Goal: Information Seeking & Learning: Learn about a topic

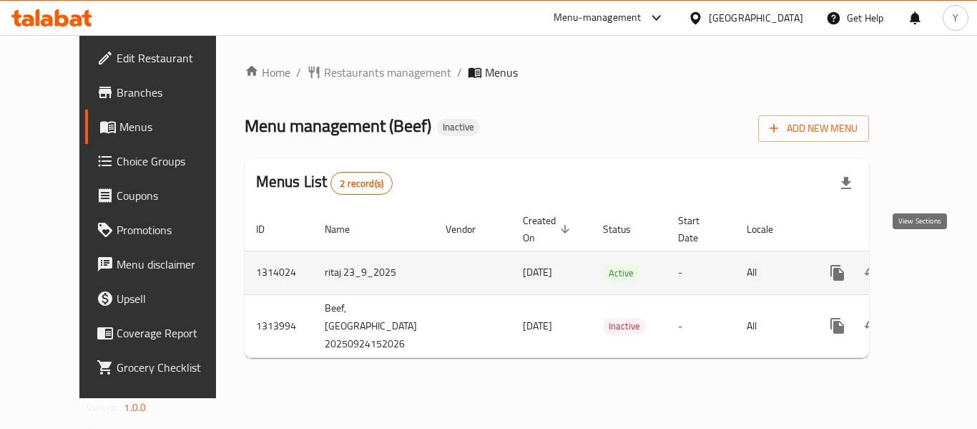
click at [932, 264] on icon "enhanced table" at bounding box center [940, 272] width 17 height 17
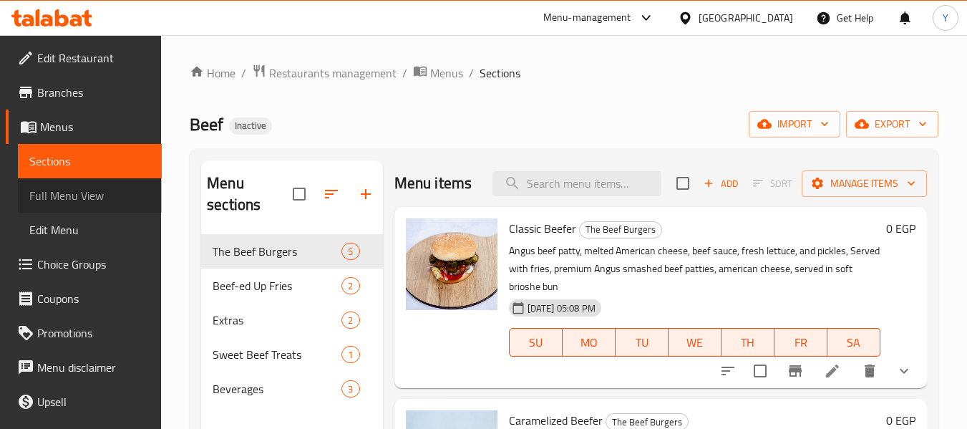
click at [109, 196] on span "Full Menu View" at bounding box center [89, 195] width 121 height 17
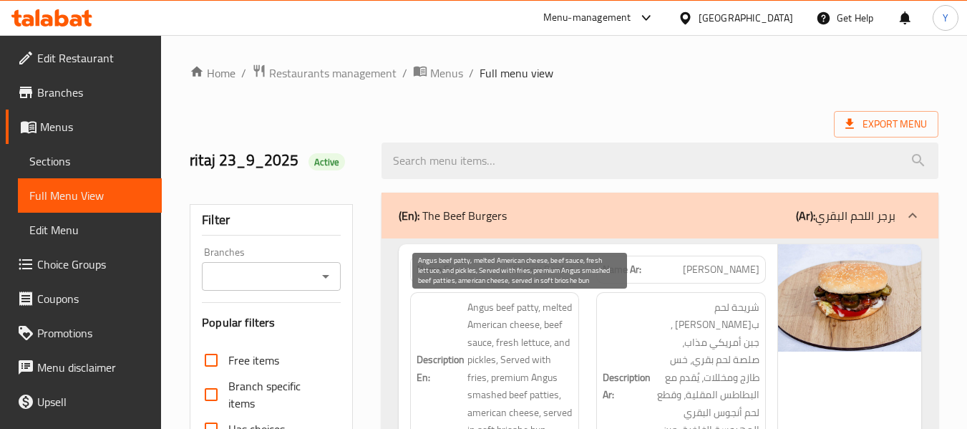
click at [510, 330] on span "Angus beef patty, melted American cheese, beef sauce, fresh lettuce, and pickle…" at bounding box center [520, 368] width 106 height 140
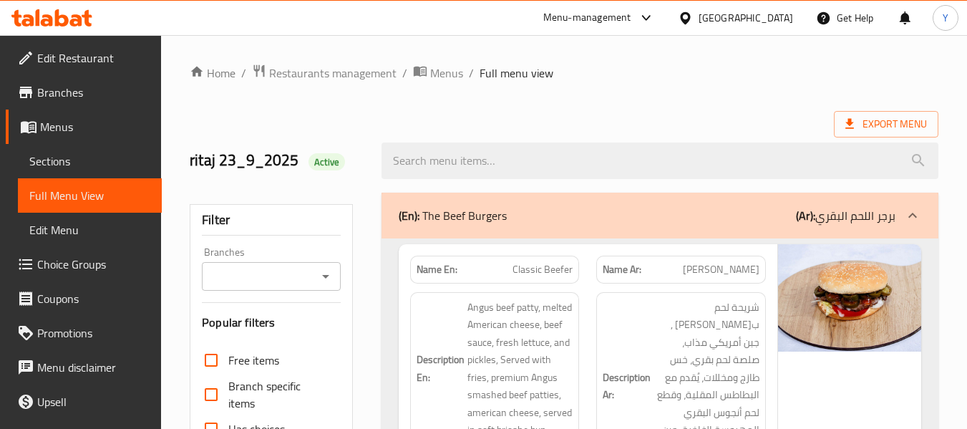
scroll to position [1038, 0]
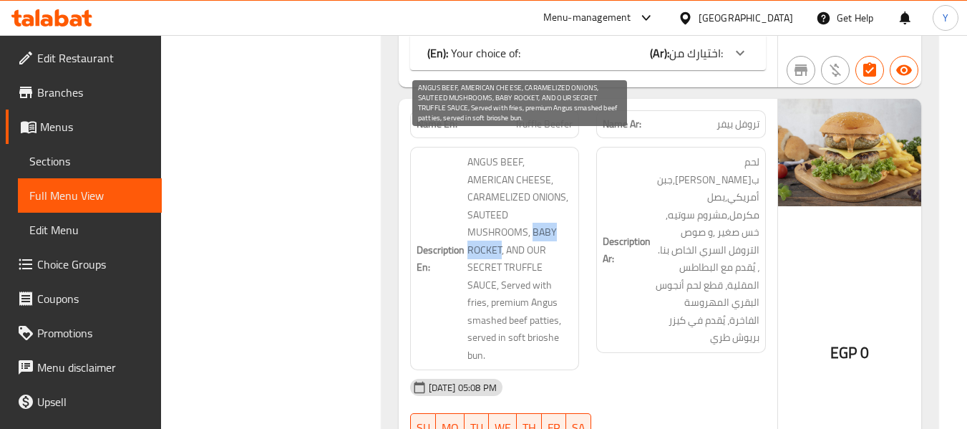
drag, startPoint x: 526, startPoint y: 216, endPoint x: 469, endPoint y: 216, distance: 56.5
click at [469, 216] on span "ANGUS BEEF, AMERICAN CHEESE, CARAMELIZED ONIONS, SAUTEED MUSHROOMS, BABY ROCKET…" at bounding box center [520, 258] width 106 height 210
copy span "BABY ROCKET"
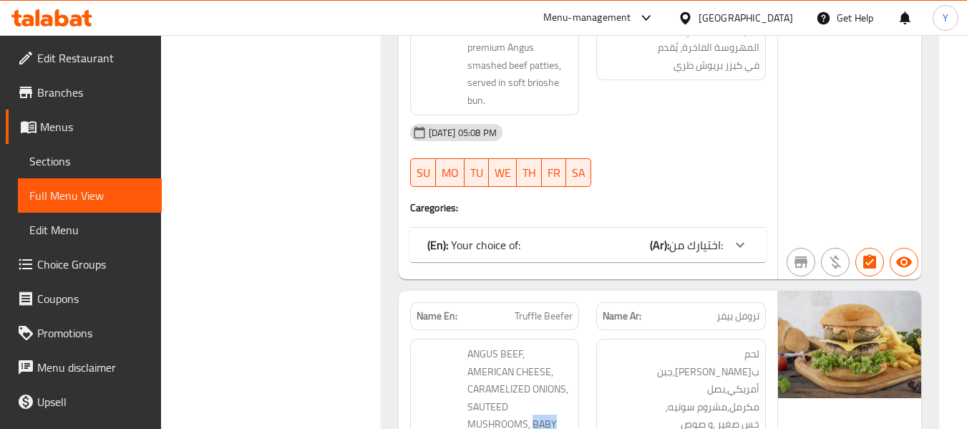
scroll to position [816, 0]
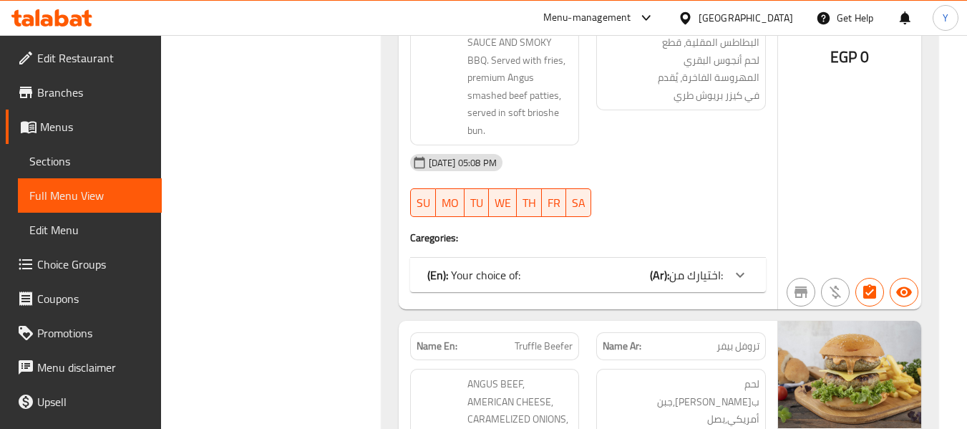
scroll to position [2080, 0]
